Goal: Information Seeking & Learning: Learn about a topic

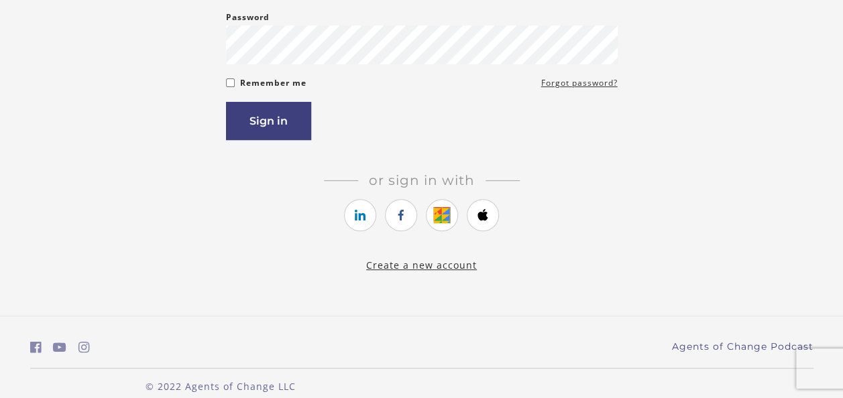
scroll to position [223, 0]
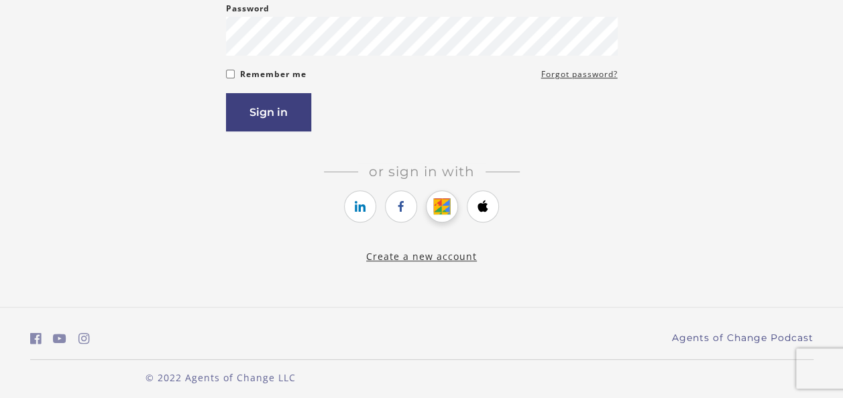
click at [434, 207] on icon "https://courses.thinkific.com/users/auth/google?ss%5Breferral%5D=&ss%5Buser_ret…" at bounding box center [442, 206] width 17 height 16
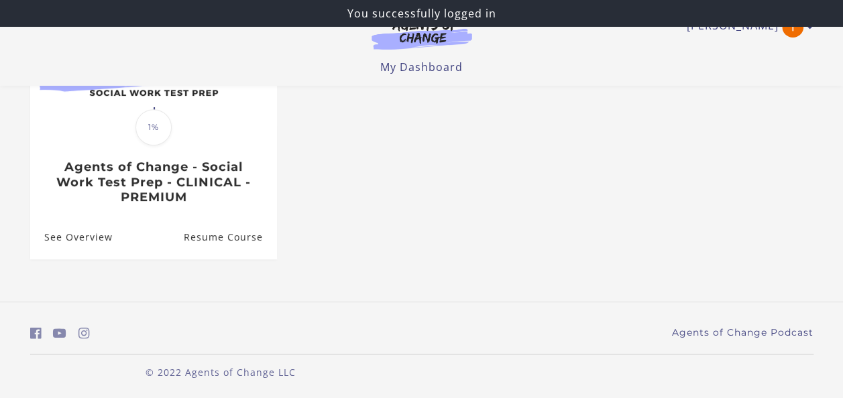
scroll to position [219, 0]
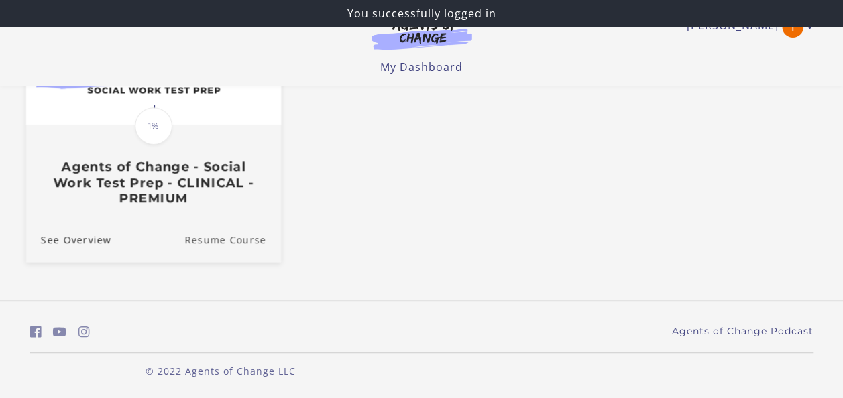
click at [231, 232] on link "Resume Course" at bounding box center [232, 239] width 97 height 45
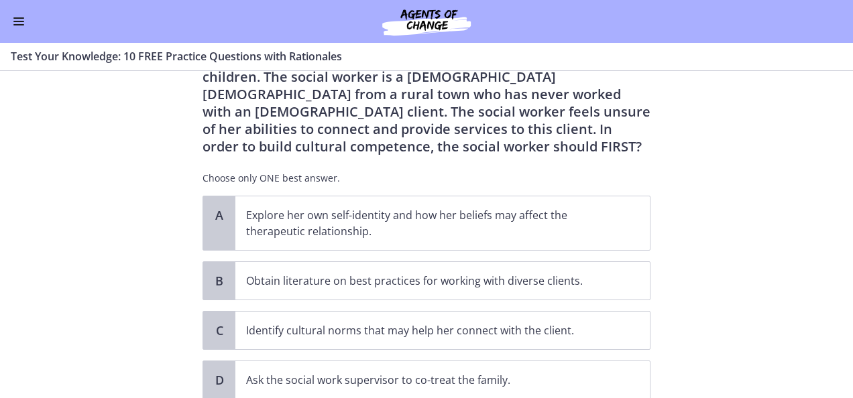
scroll to position [107, 0]
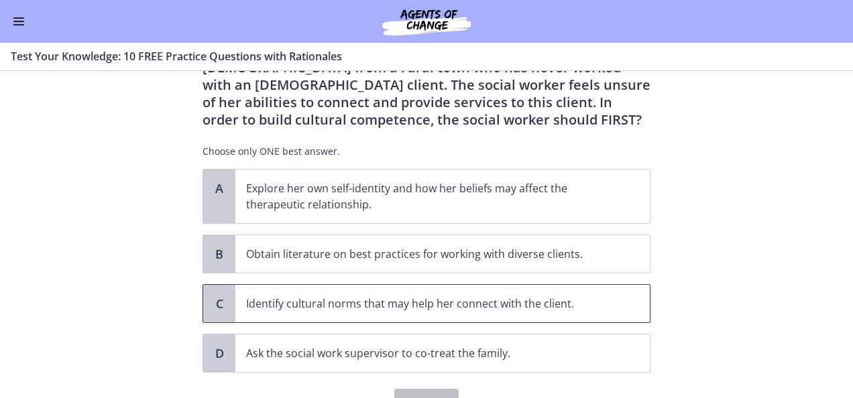
click at [374, 302] on p "Identify cultural norms that may help her connect with the client." at bounding box center [429, 304] width 366 height 16
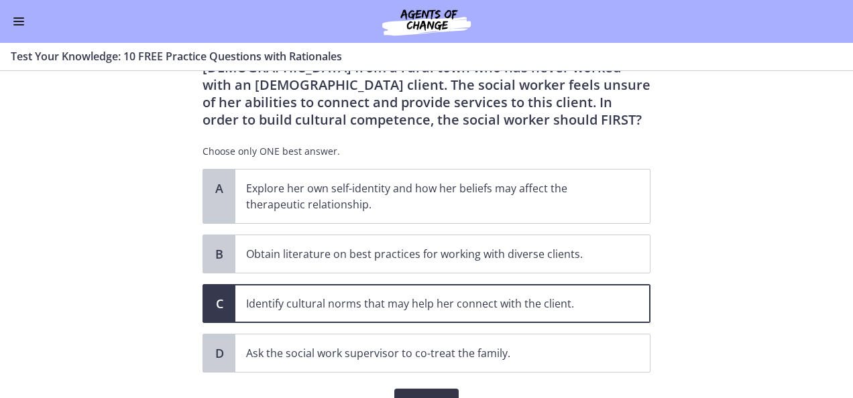
click at [418, 396] on span "Confirm" at bounding box center [426, 402] width 43 height 16
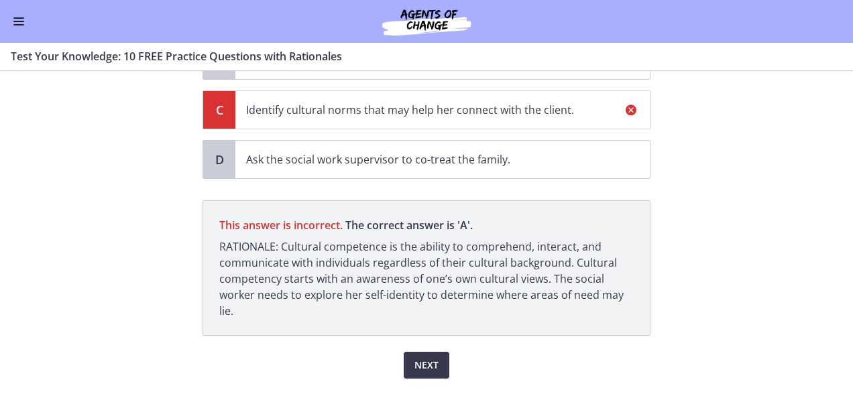
scroll to position [306, 0]
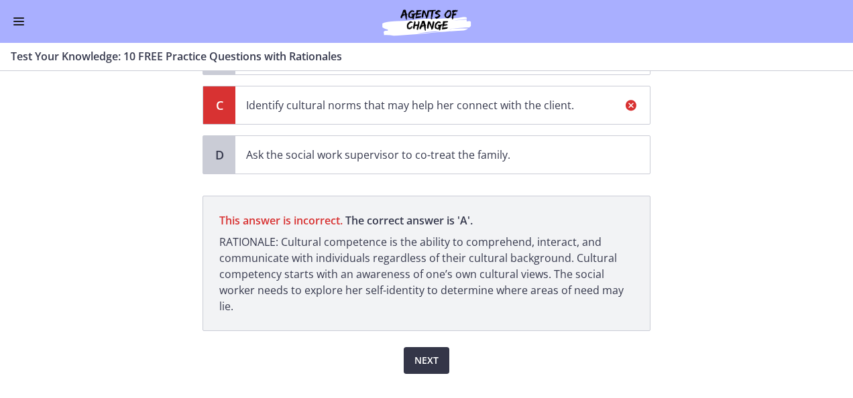
click at [432, 353] on span "Next" at bounding box center [426, 361] width 24 height 16
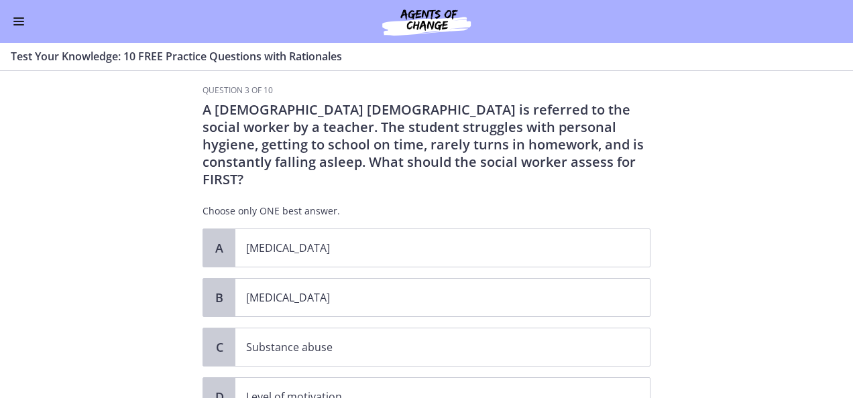
scroll to position [0, 0]
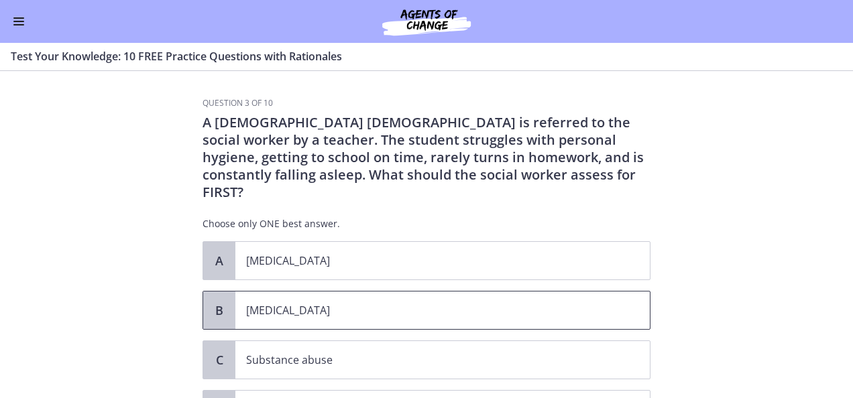
click at [265, 302] on p "[MEDICAL_DATA]" at bounding box center [429, 310] width 366 height 16
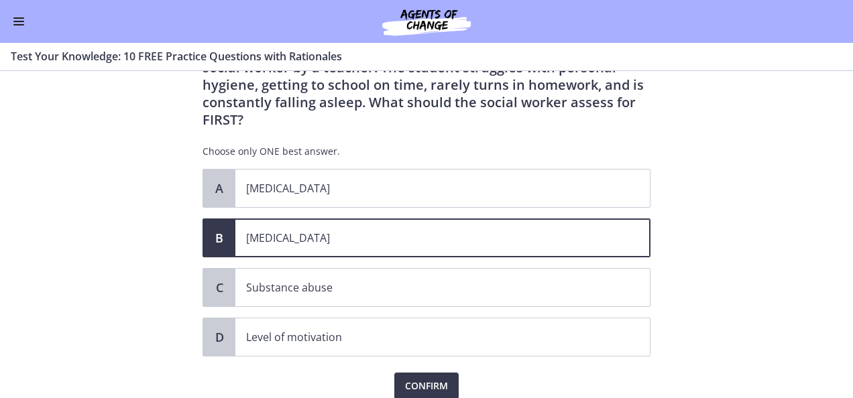
scroll to position [80, 0]
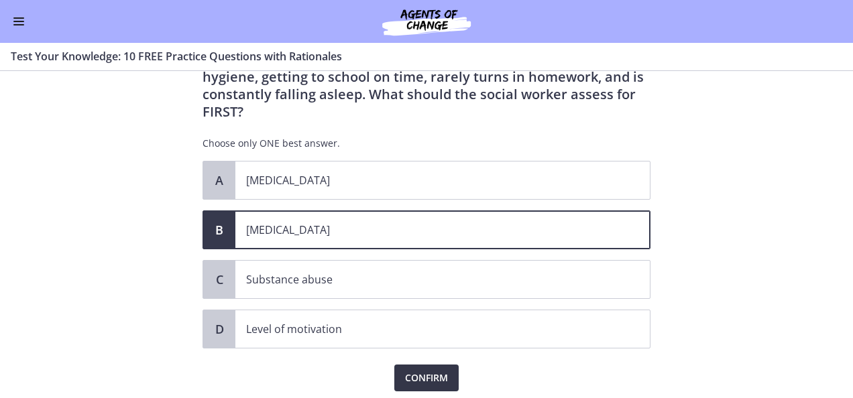
click at [424, 370] on span "Confirm" at bounding box center [426, 378] width 43 height 16
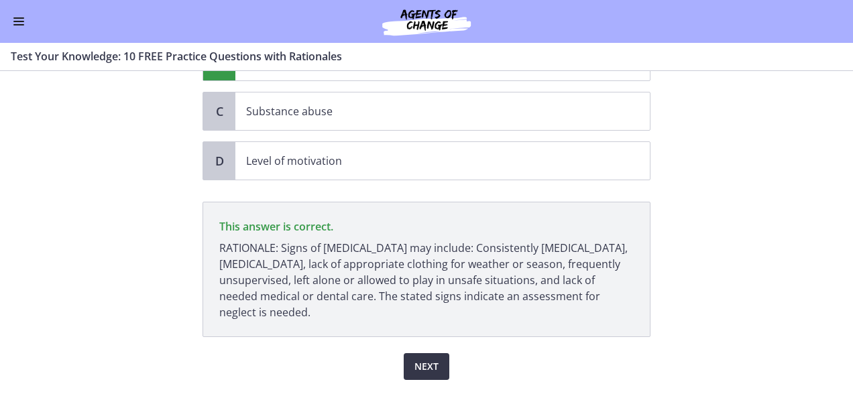
scroll to position [264, 0]
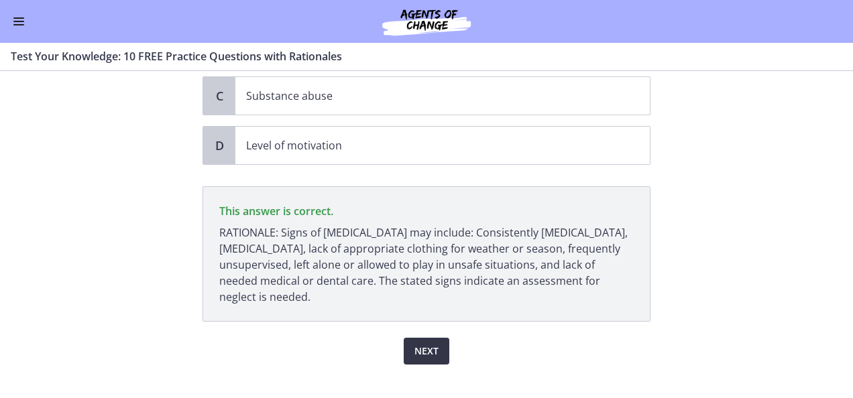
click at [420, 343] on span "Next" at bounding box center [426, 351] width 24 height 16
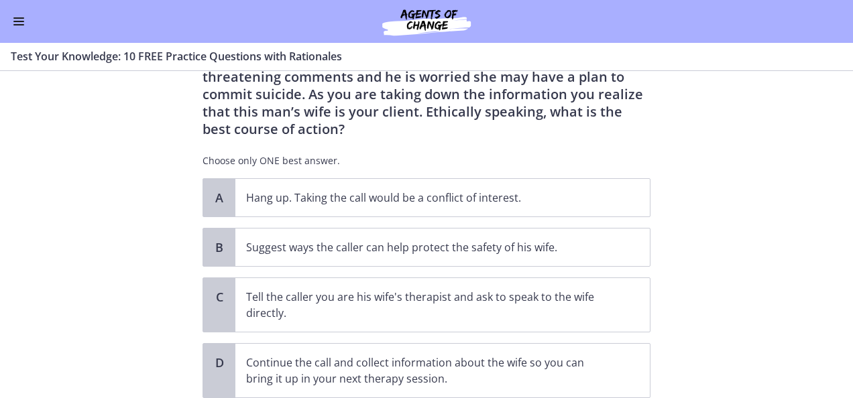
scroll to position [107, 0]
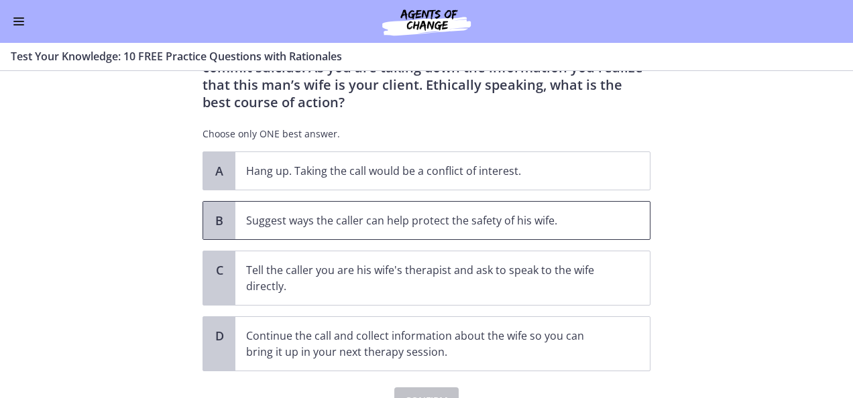
click at [387, 212] on p "Suggest ways the caller can help protect the safety of his wife." at bounding box center [429, 220] width 366 height 16
click at [409, 394] on span "Confirm" at bounding box center [426, 401] width 43 height 16
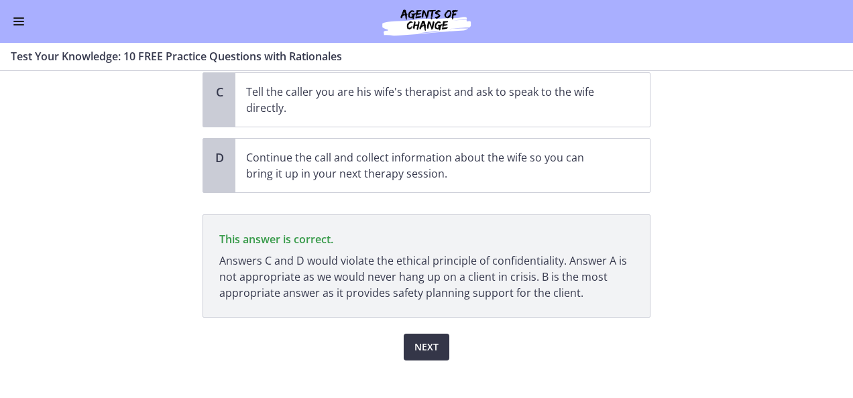
scroll to position [299, 0]
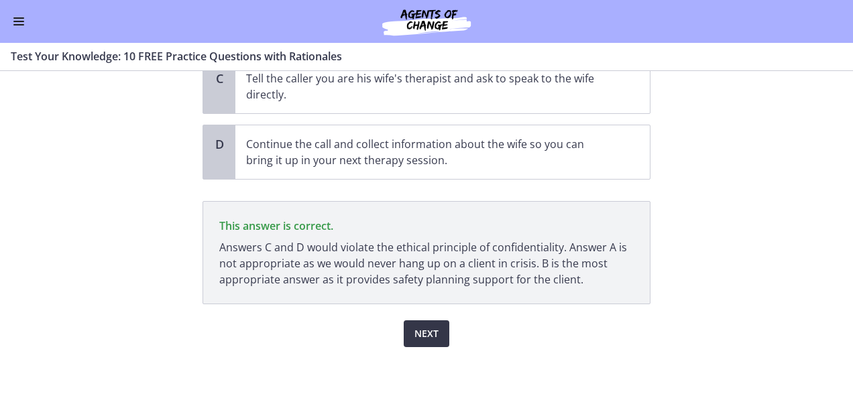
click at [414, 326] on span "Next" at bounding box center [426, 334] width 24 height 16
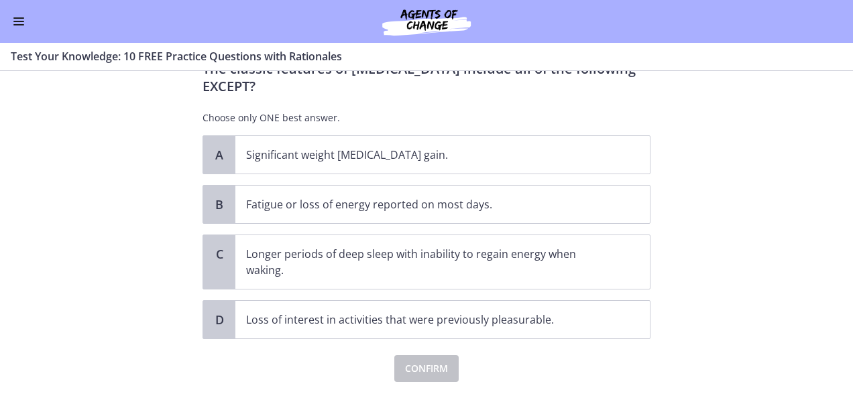
scroll to position [27, 0]
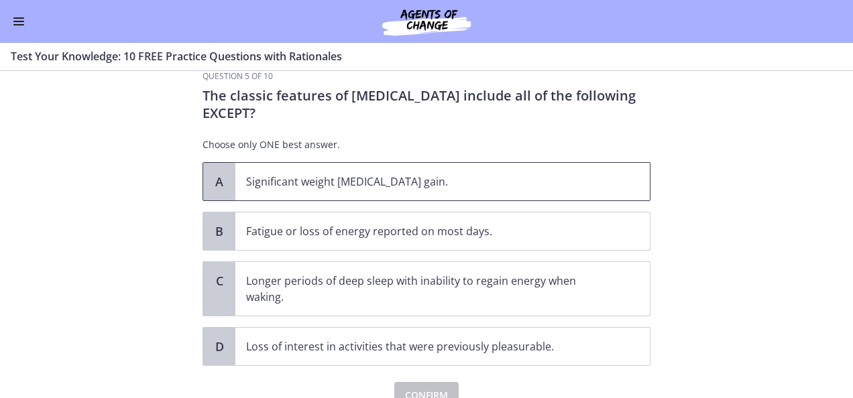
click at [304, 191] on span "Significant weight [MEDICAL_DATA] gain." at bounding box center [442, 182] width 414 height 38
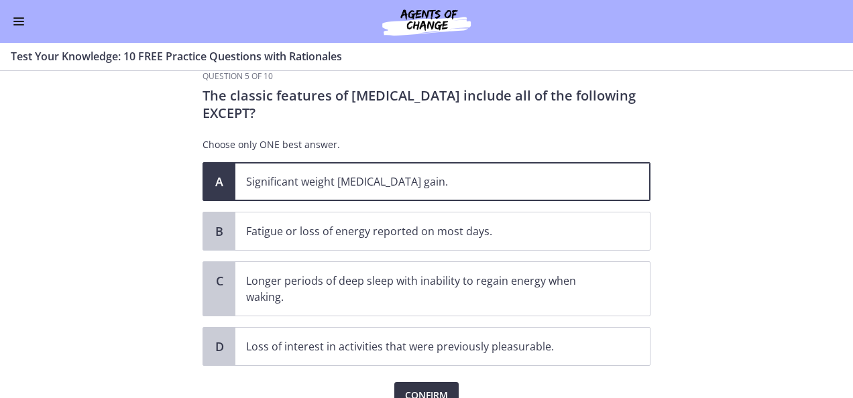
click at [413, 391] on span "Confirm" at bounding box center [426, 395] width 43 height 16
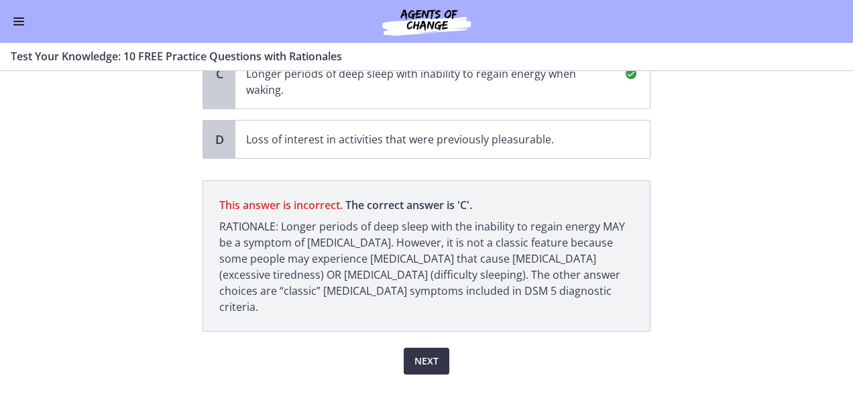
scroll to position [245, 0]
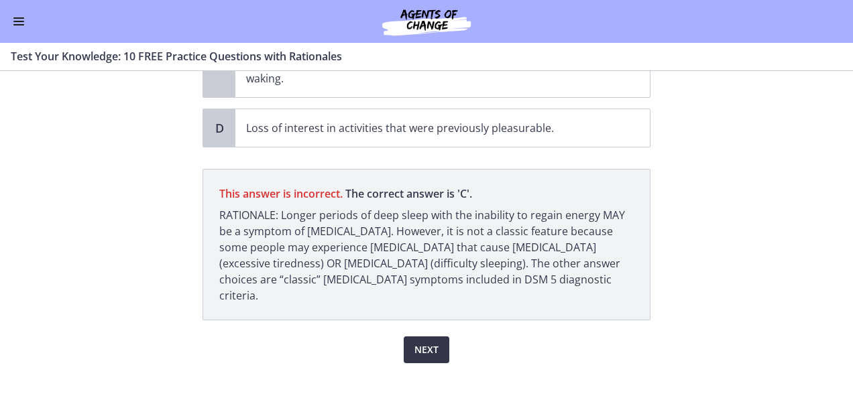
click at [414, 342] on span "Next" at bounding box center [426, 350] width 24 height 16
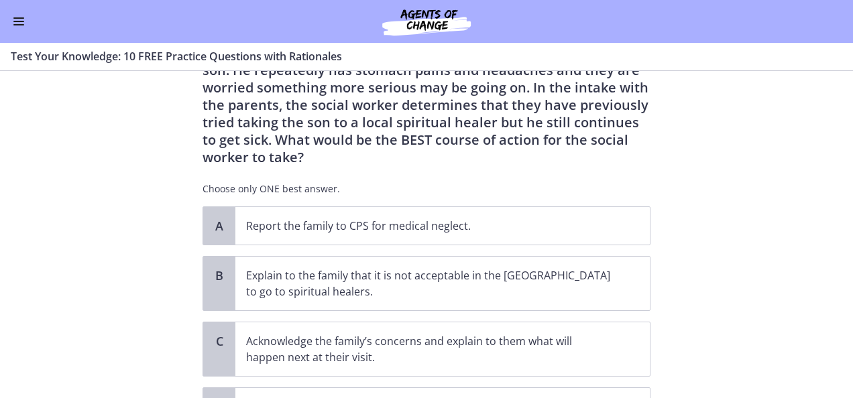
scroll to position [89, 0]
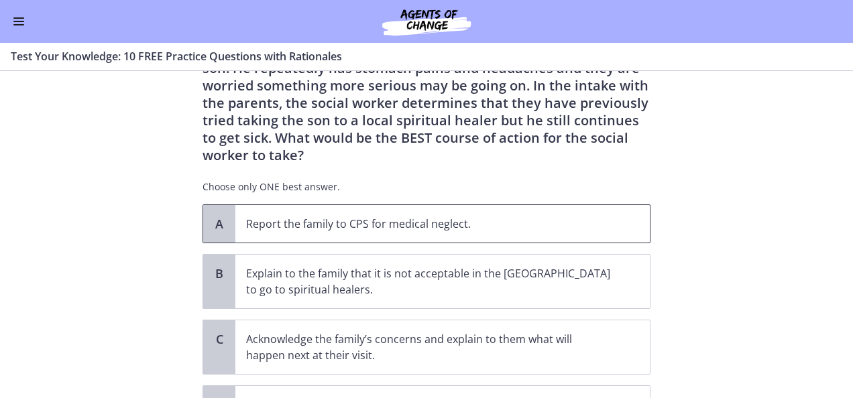
click at [436, 214] on span "Report the family to CPS for medical neglect." at bounding box center [442, 224] width 414 height 38
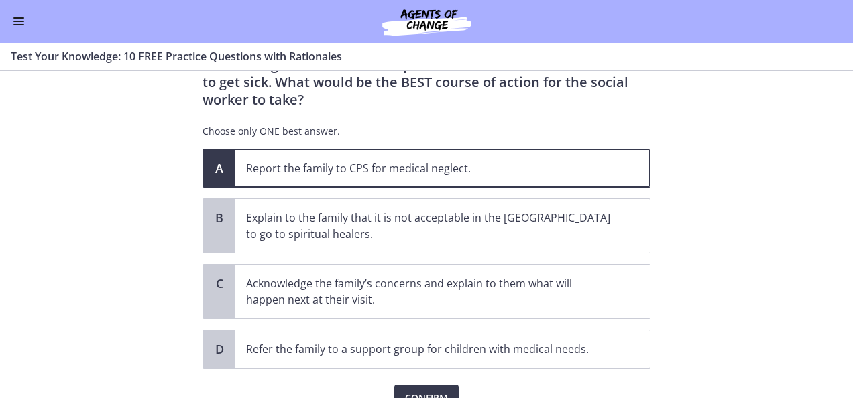
scroll to position [170, 0]
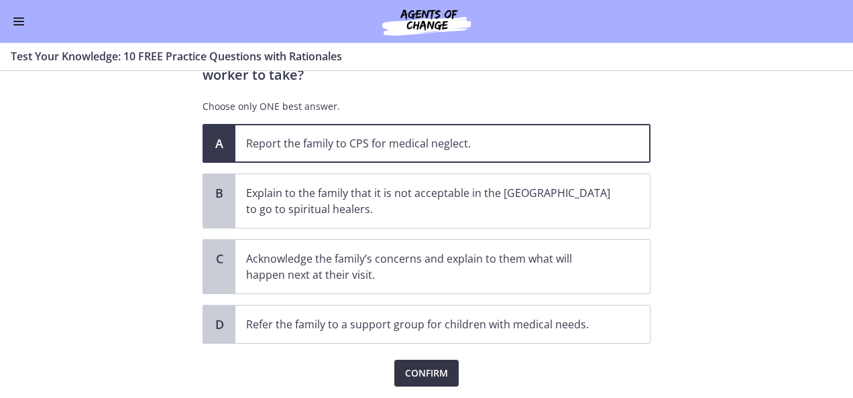
click at [395, 360] on button "Confirm" at bounding box center [426, 373] width 64 height 27
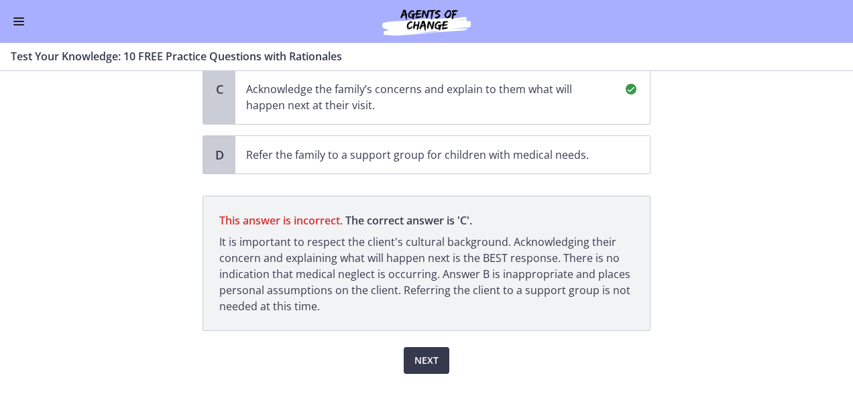
scroll to position [349, 0]
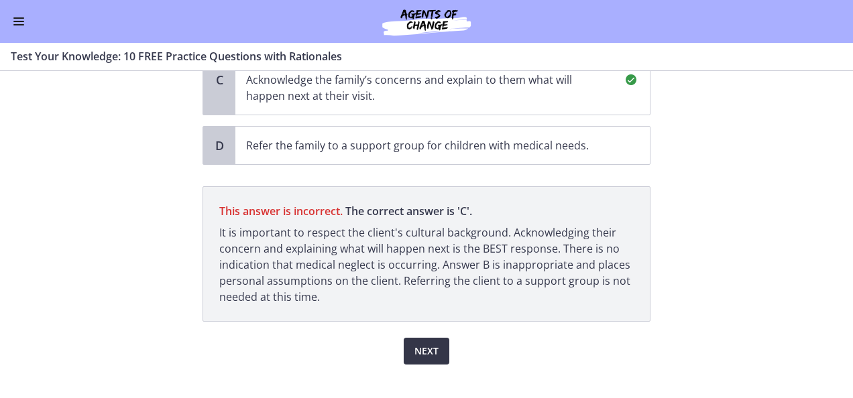
click at [426, 343] on span "Next" at bounding box center [426, 351] width 24 height 16
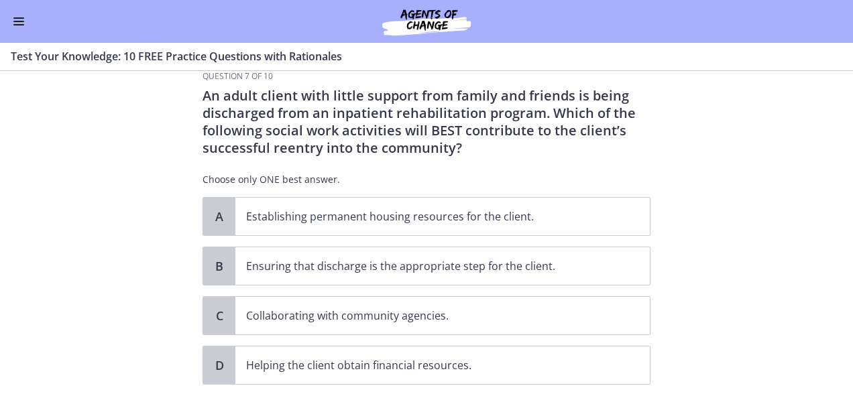
scroll to position [54, 0]
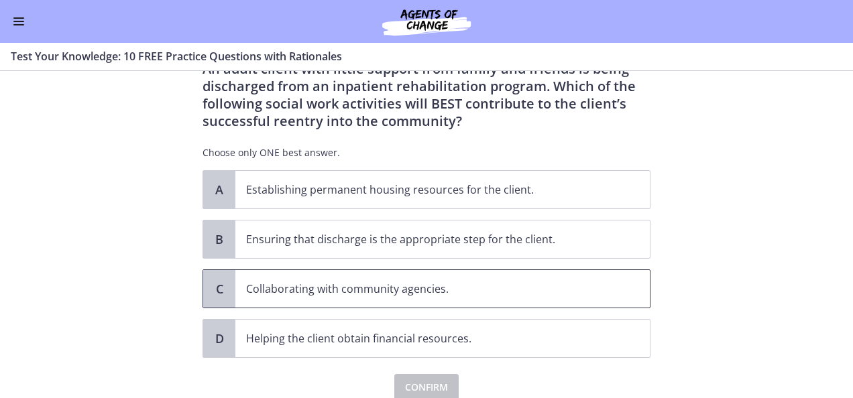
click at [397, 300] on span "Collaborating with community agencies." at bounding box center [442, 289] width 414 height 38
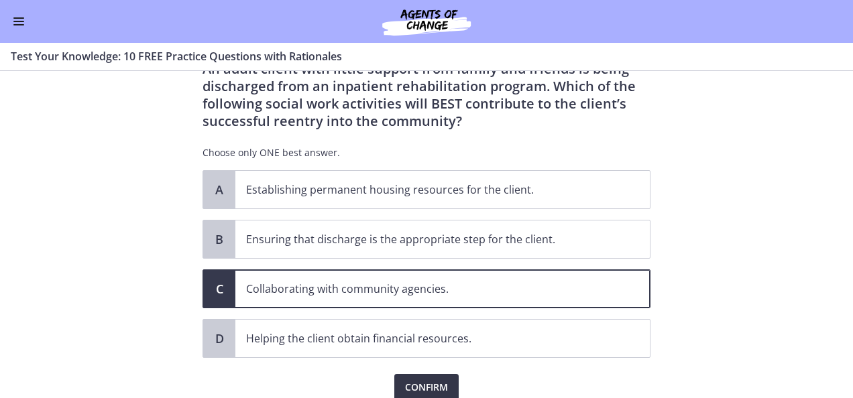
click at [416, 389] on span "Confirm" at bounding box center [426, 387] width 43 height 16
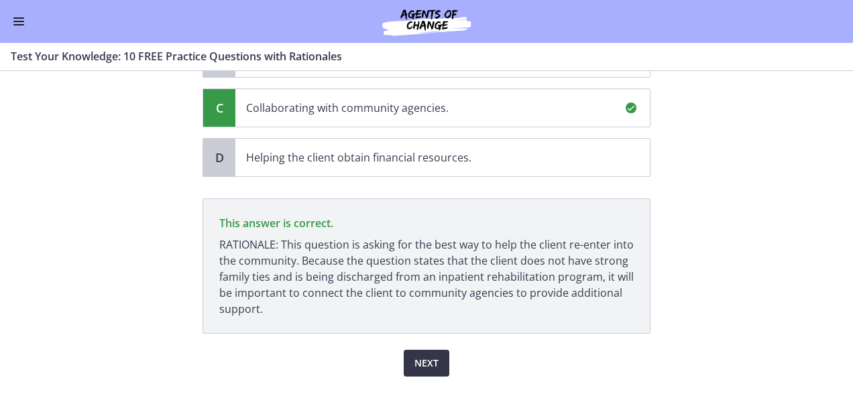
scroll to position [264, 0]
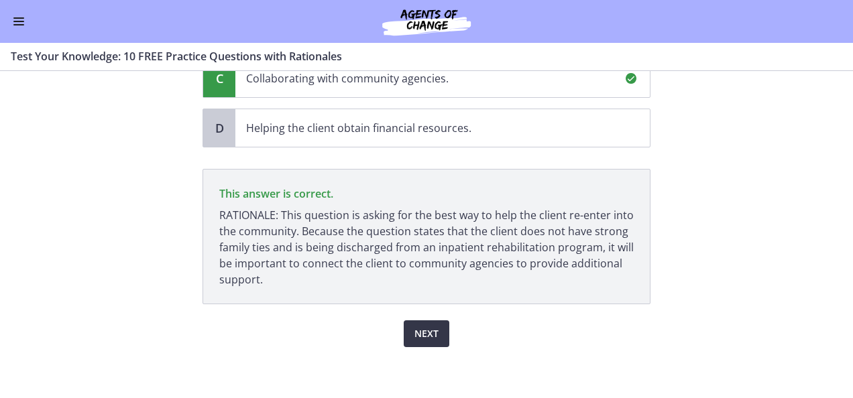
click at [418, 335] on span "Next" at bounding box center [426, 334] width 24 height 16
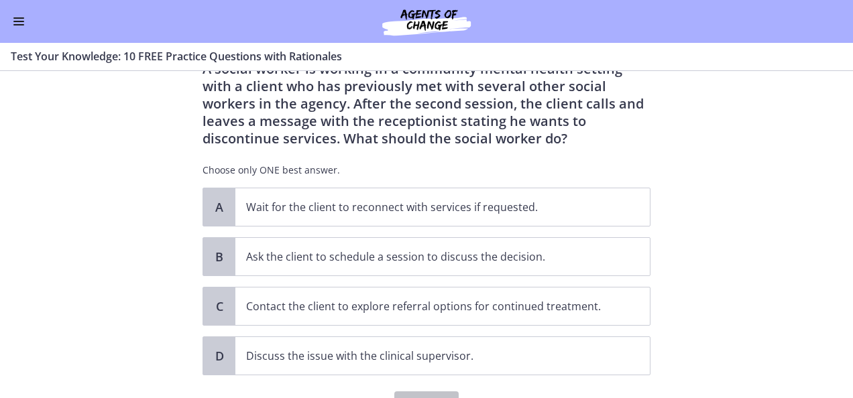
scroll to position [80, 0]
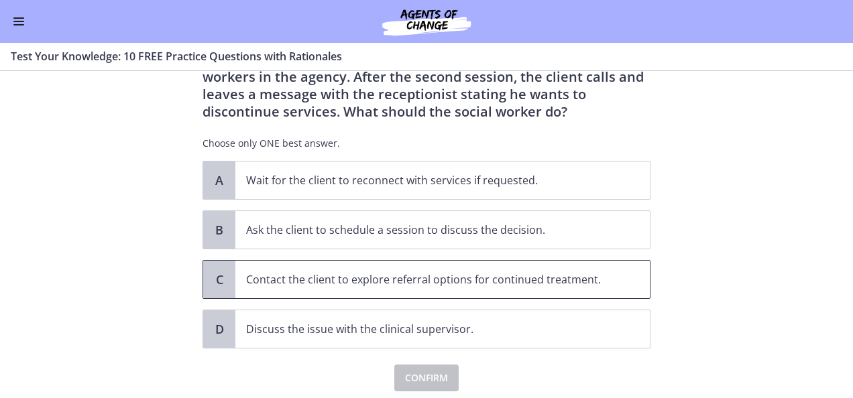
click at [295, 273] on p "Contact the client to explore referral options for continued treatment." at bounding box center [429, 279] width 366 height 16
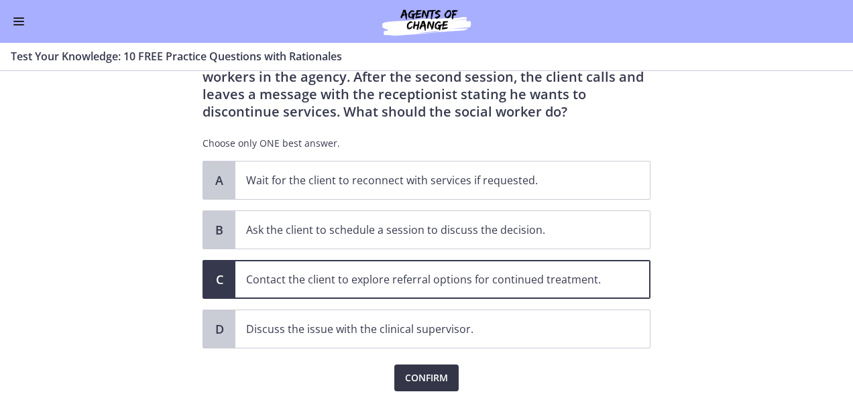
click at [425, 380] on span "Confirm" at bounding box center [426, 378] width 43 height 16
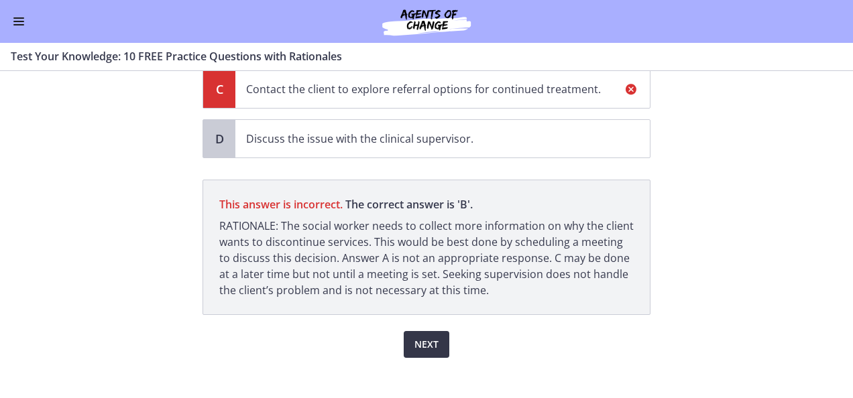
scroll to position [282, 0]
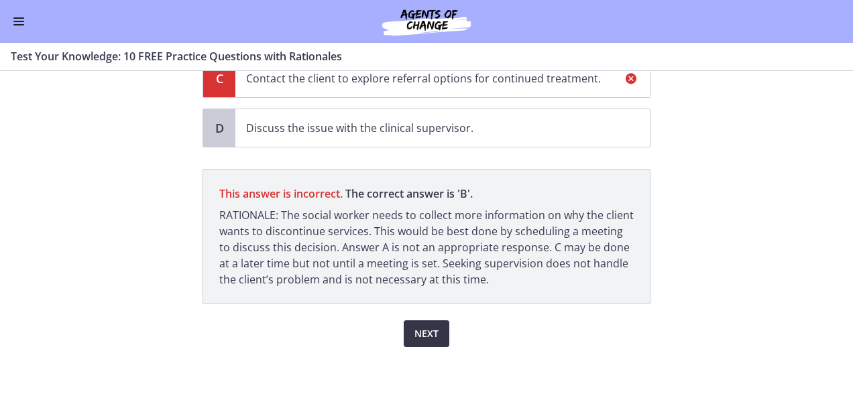
click at [418, 337] on span "Next" at bounding box center [426, 334] width 24 height 16
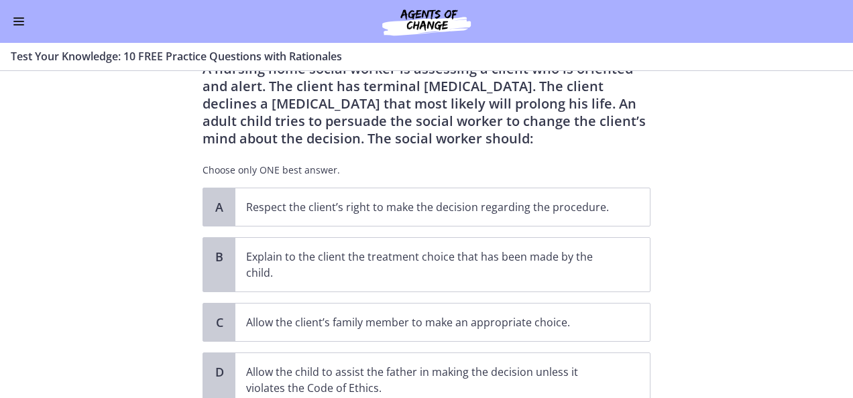
scroll to position [80, 0]
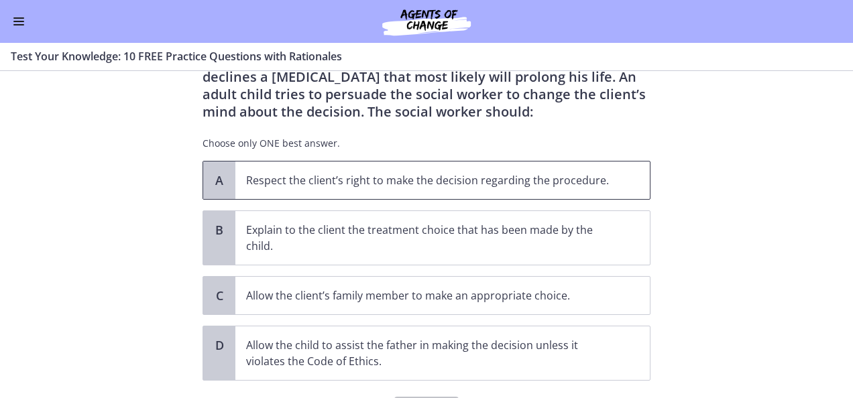
click at [365, 188] on span "Respect the client’s right to make the decision regarding the procedure." at bounding box center [442, 181] width 414 height 38
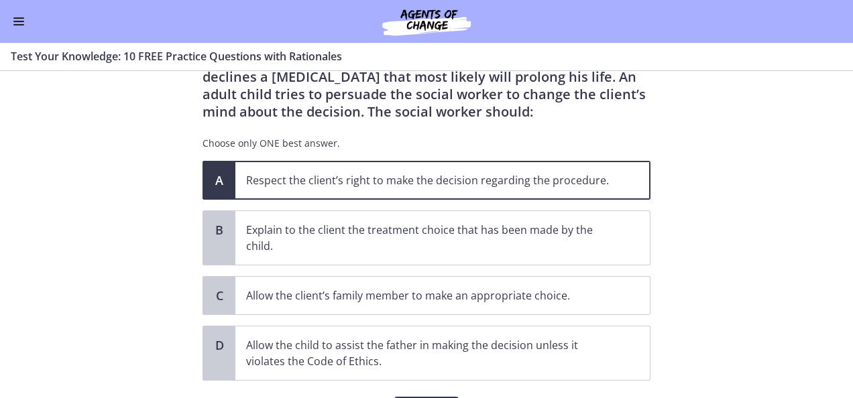
scroll to position [107, 0]
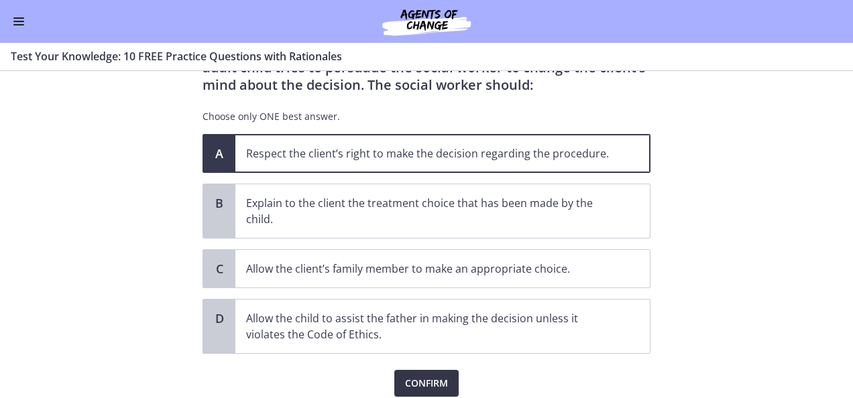
click at [435, 381] on span "Confirm" at bounding box center [426, 383] width 43 height 16
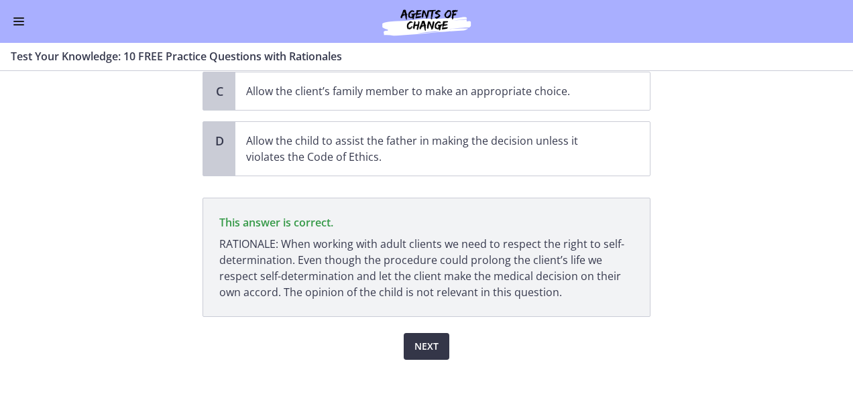
scroll to position [298, 0]
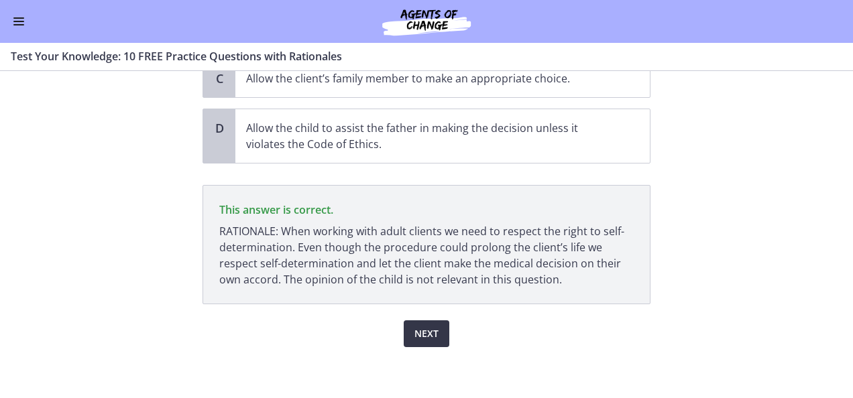
click at [428, 329] on span "Next" at bounding box center [426, 334] width 24 height 16
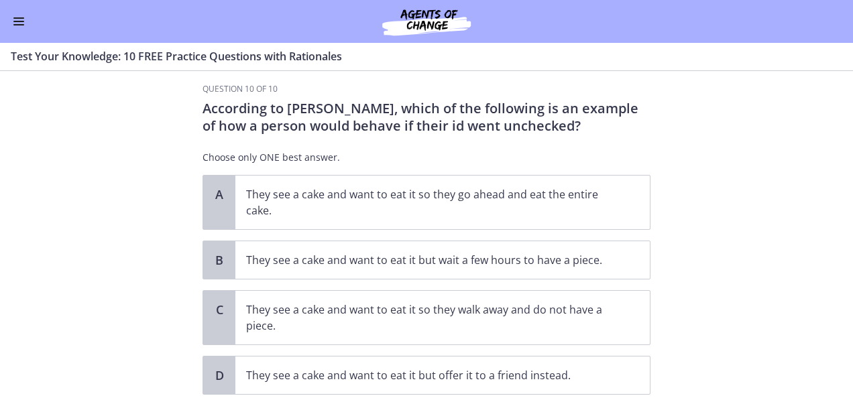
scroll to position [27, 0]
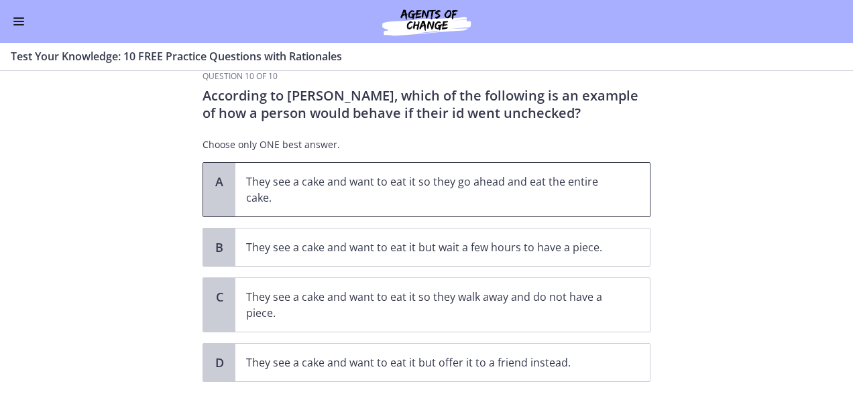
click at [469, 188] on p "They see a cake and want to eat it so they go ahead and eat the entire cake." at bounding box center [429, 190] width 366 height 32
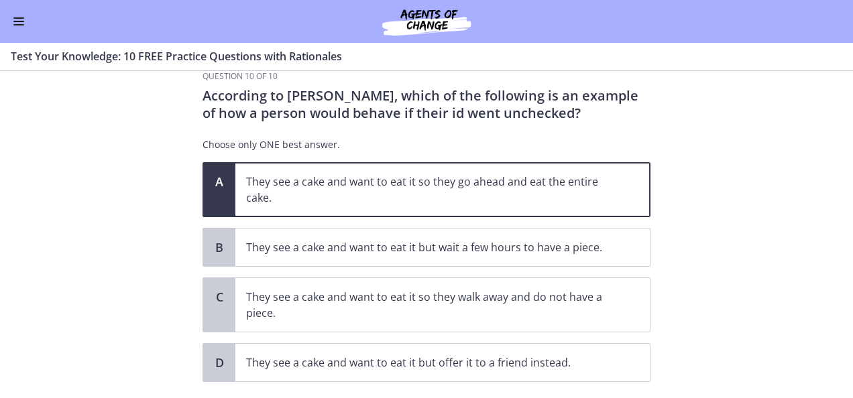
scroll to position [54, 0]
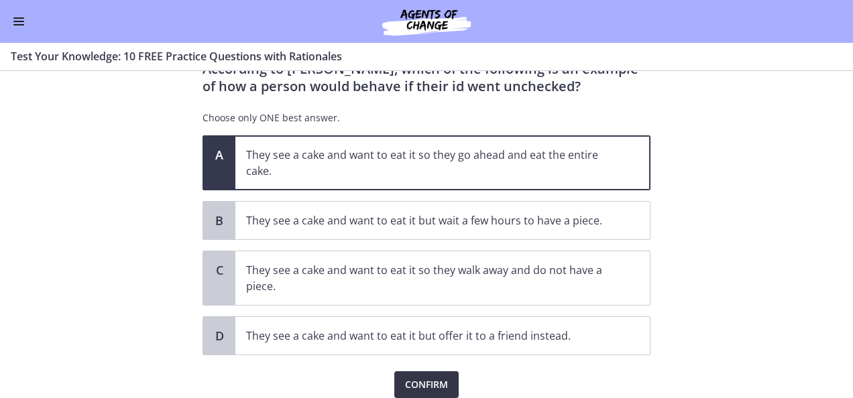
click at [417, 381] on span "Confirm" at bounding box center [426, 385] width 43 height 16
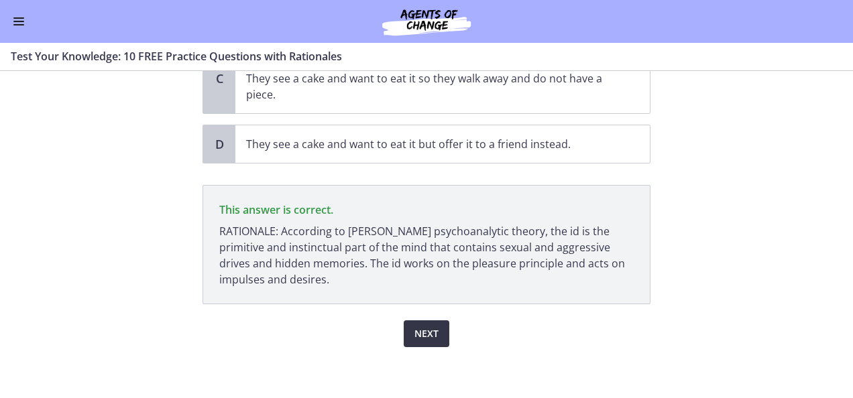
scroll to position [245, 0]
click at [417, 326] on span "Next" at bounding box center [426, 334] width 24 height 16
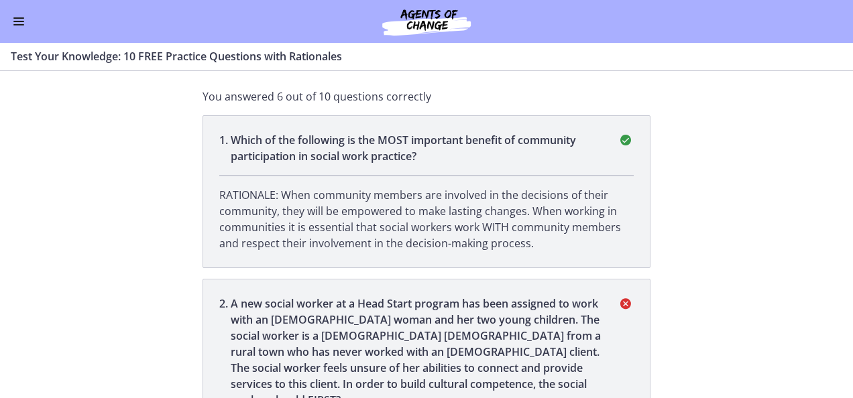
scroll to position [0, 0]
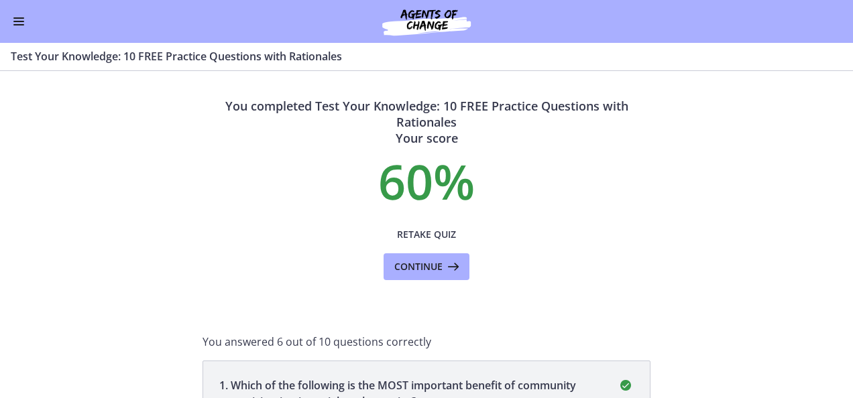
click at [839, 386] on section "You completed Test Your Knowledge: 10 FREE Practice Questions with Rationales Y…" at bounding box center [426, 234] width 853 height 327
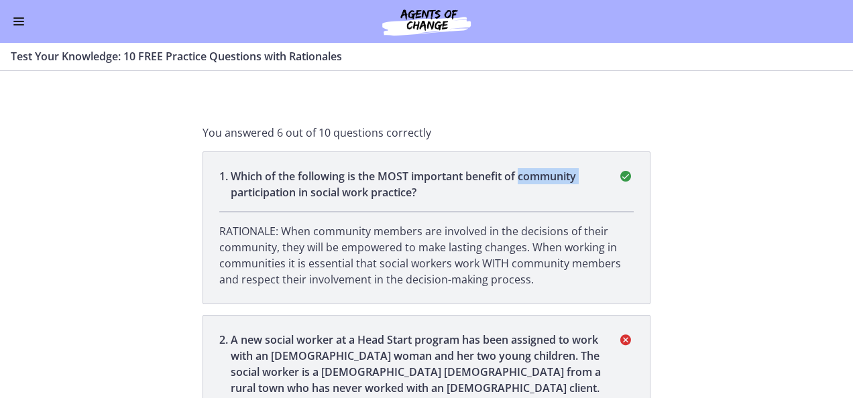
scroll to position [111, 0]
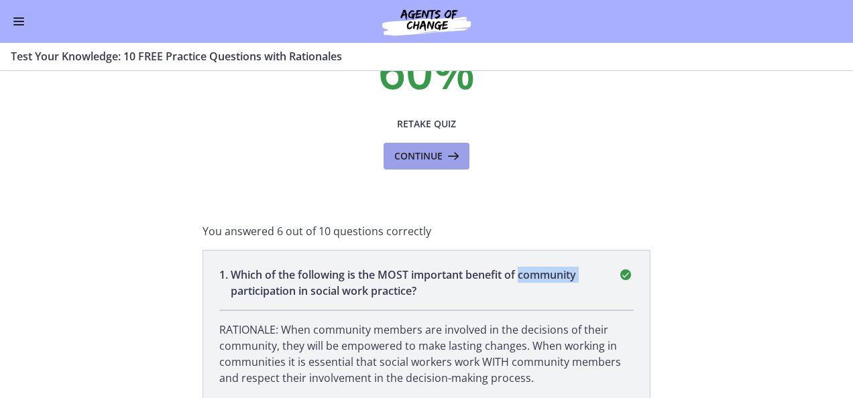
click at [430, 144] on button "Continue" at bounding box center [426, 156] width 86 height 27
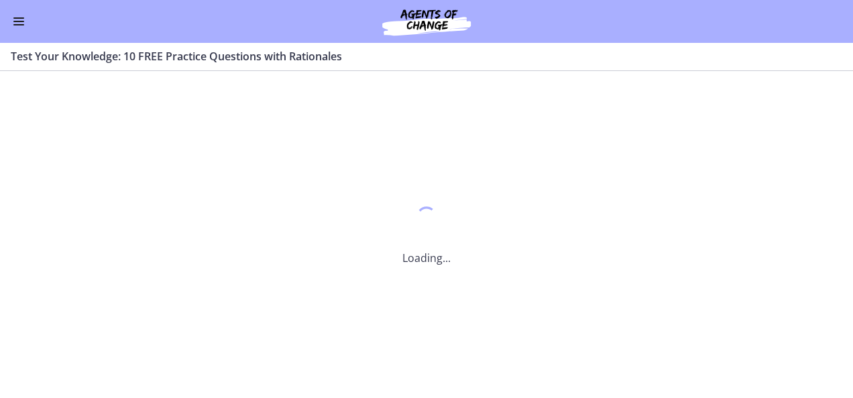
scroll to position [0, 0]
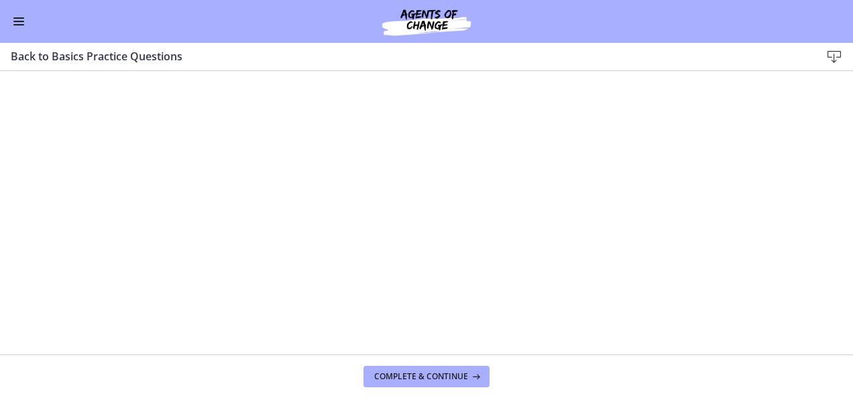
click at [14, 19] on button "Enable menu" at bounding box center [19, 21] width 16 height 16
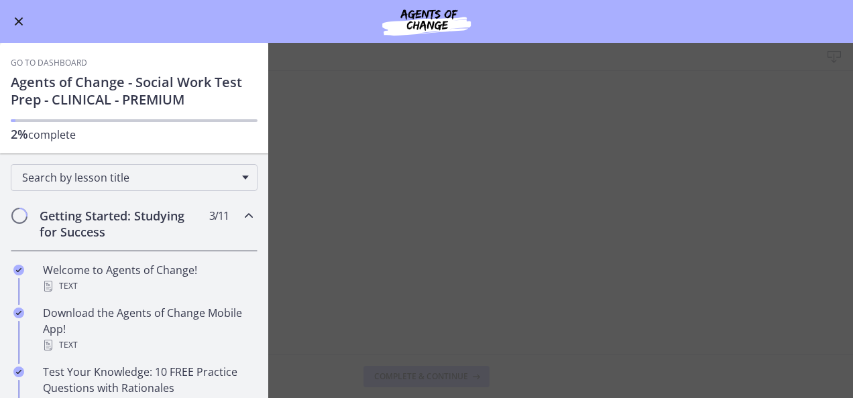
click at [483, 204] on main "Back to Basics Practice Questions Download Enable fullscreen Complete & continue" at bounding box center [426, 220] width 853 height 355
click at [532, 282] on main "Back to Basics Practice Questions Download Enable fullscreen Complete & continue" at bounding box center [426, 220] width 853 height 355
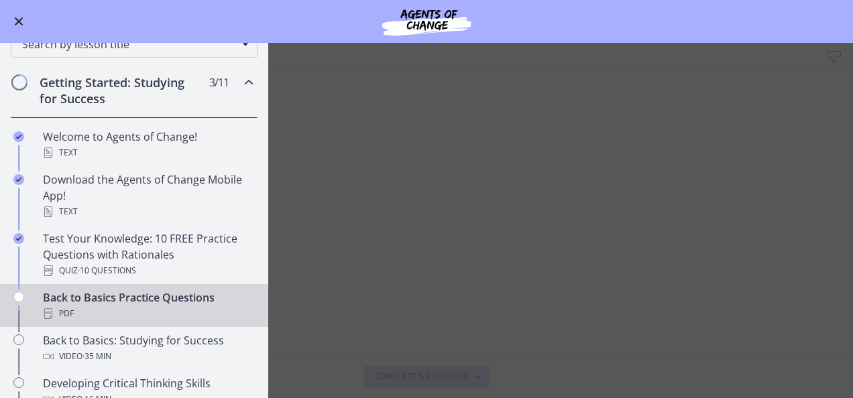
scroll to position [134, 0]
click at [115, 302] on div "Back to Basics Practice Questions PDF" at bounding box center [147, 305] width 209 height 32
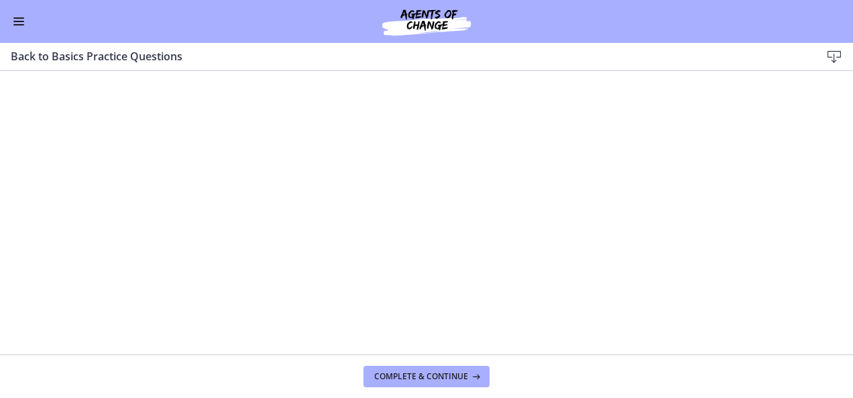
click at [22, 23] on button "Enable menu" at bounding box center [19, 21] width 16 height 16
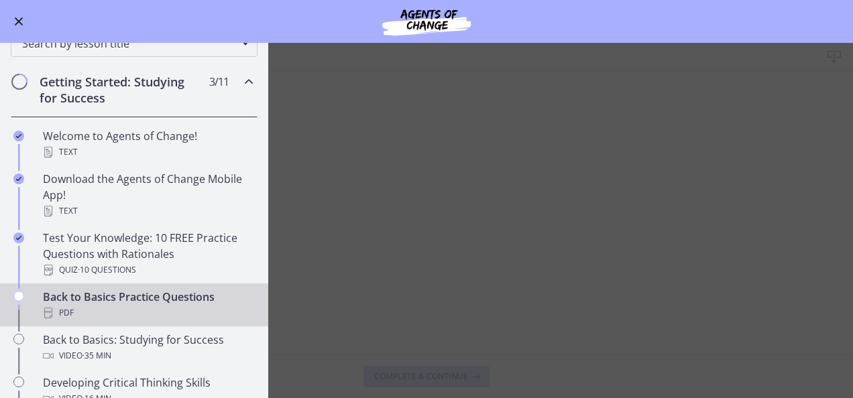
click at [331, 122] on main "Back to Basics Practice Questions Download Enable fullscreen Complete & continue" at bounding box center [426, 220] width 853 height 355
click at [398, 130] on main "Back to Basics Practice Questions Download Enable fullscreen Complete & continue" at bounding box center [426, 220] width 853 height 355
click at [16, 23] on span "Enable menu" at bounding box center [19, 21] width 9 height 9
